Goal: Task Accomplishment & Management: Complete application form

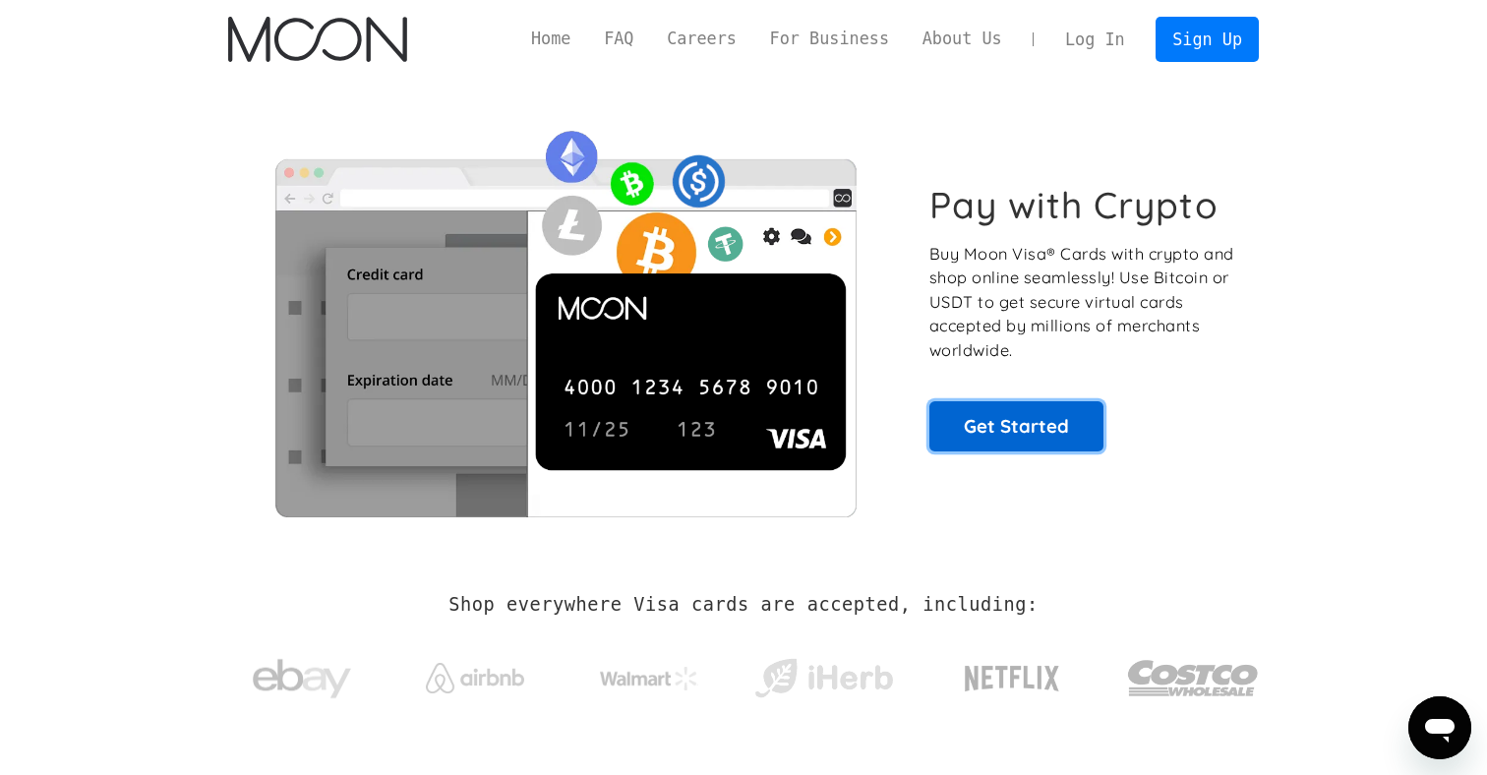
click at [1086, 429] on link "Get Started" at bounding box center [1016, 425] width 174 height 49
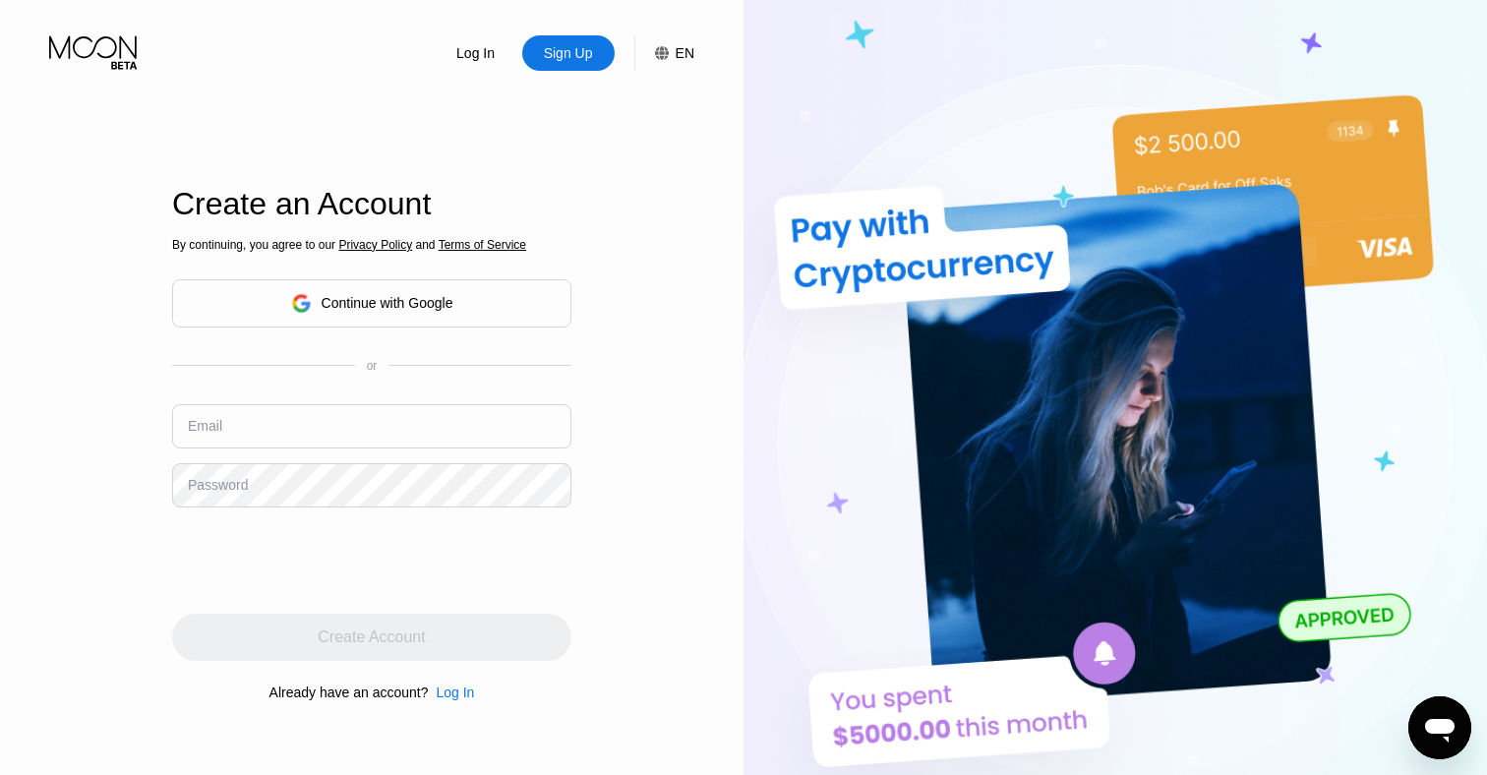
click at [337, 385] on div "By continuing, you agree to our Privacy Policy and Terms of Service Continue wi…" at bounding box center [371, 468] width 399 height 473
click at [338, 413] on input "text" at bounding box center [371, 426] width 399 height 44
